Goal: Task Accomplishment & Management: Manage account settings

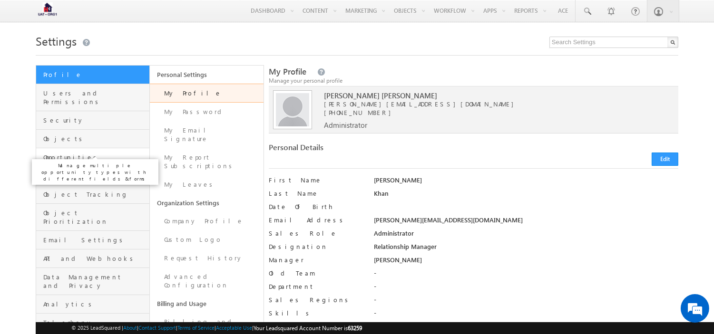
click at [87, 153] on span "Opportunities" at bounding box center [95, 157] width 104 height 9
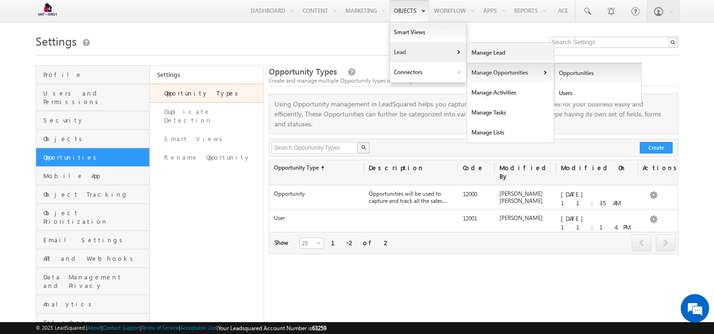
click at [574, 74] on link "Opportunities" at bounding box center [598, 73] width 87 height 20
